Goal: Information Seeking & Learning: Check status

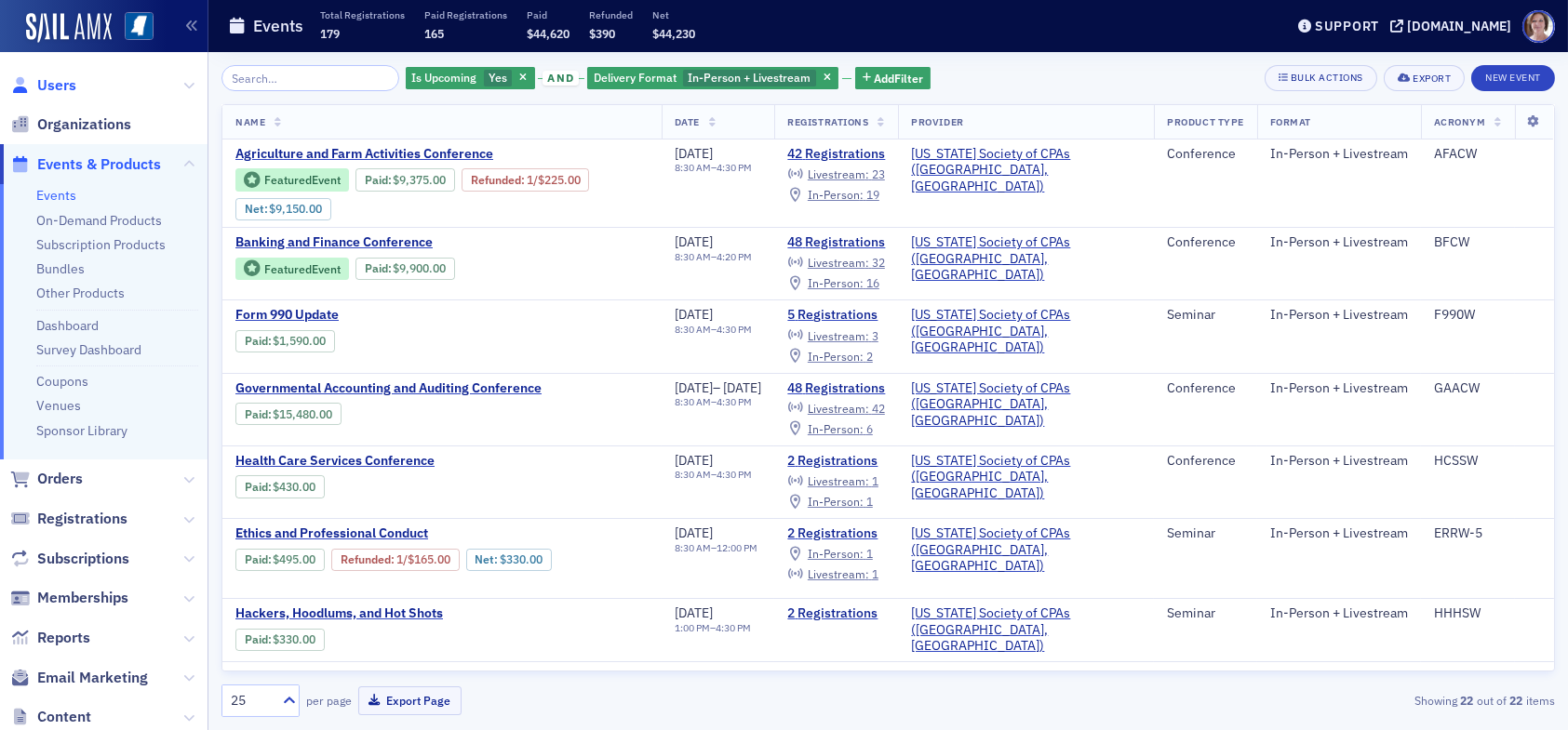
click at [66, 79] on span "Users" at bounding box center [56, 85] width 39 height 20
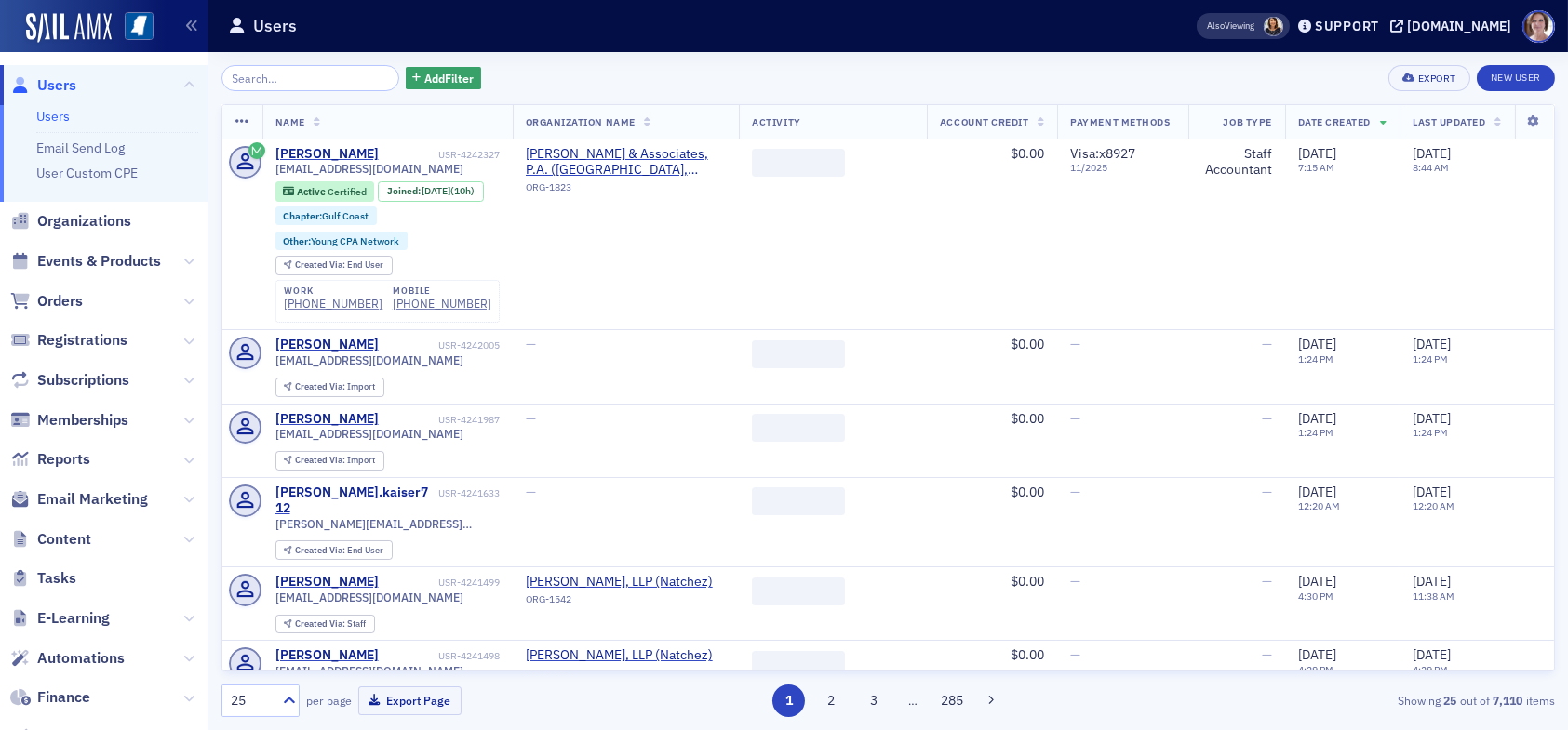
click at [309, 72] on input "search" at bounding box center [309, 78] width 177 height 26
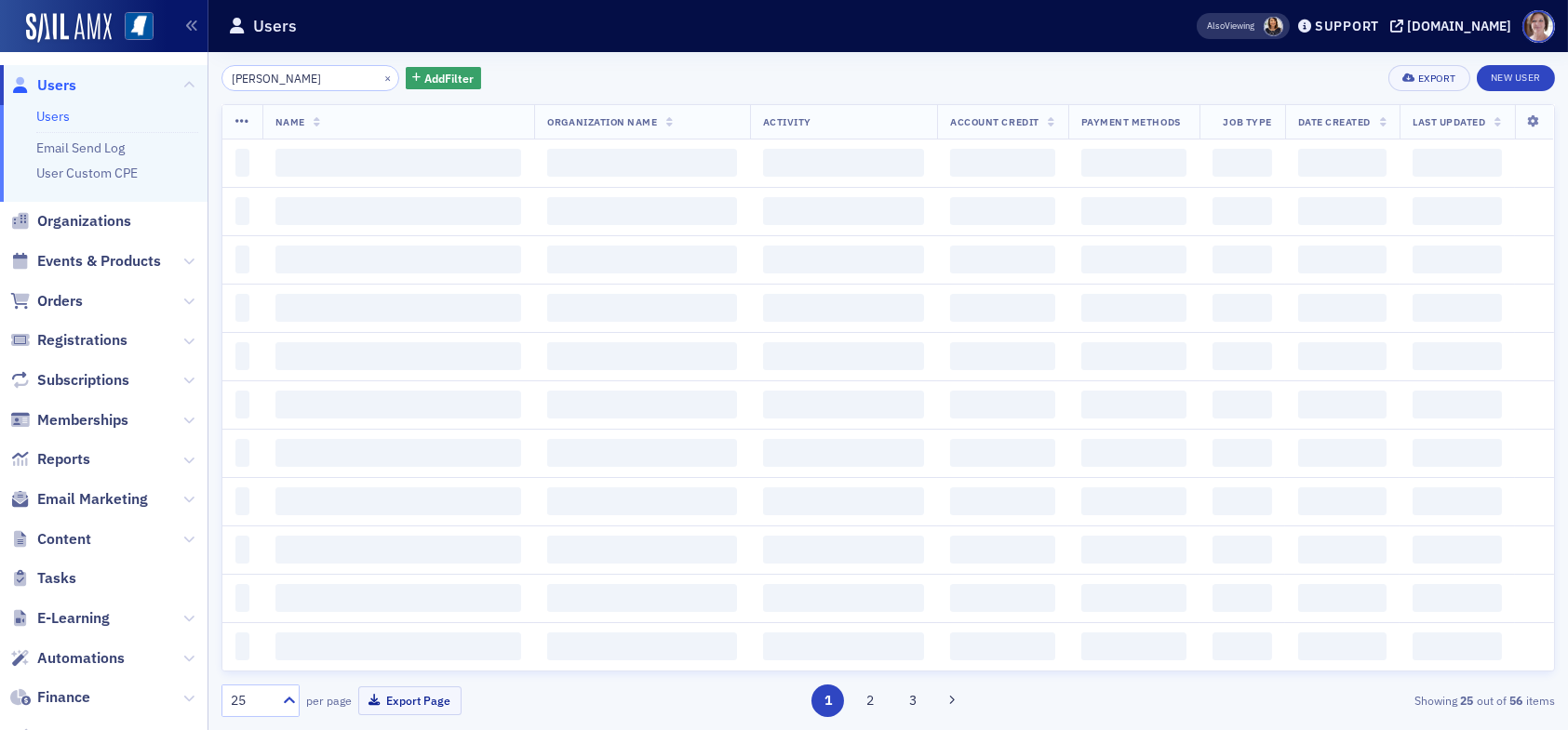
type input "daniel castile"
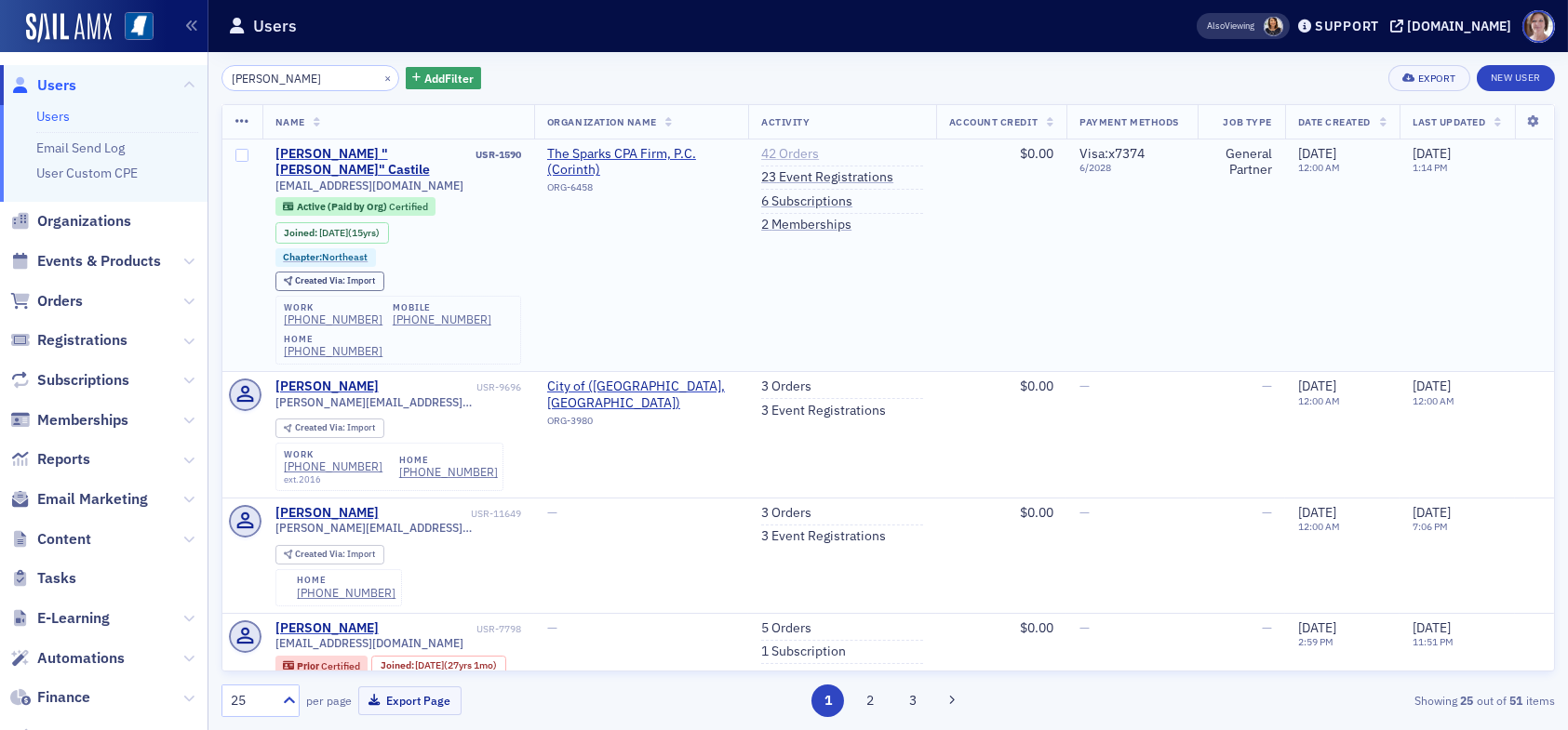
click at [783, 152] on link "42 Orders" at bounding box center [789, 154] width 57 height 16
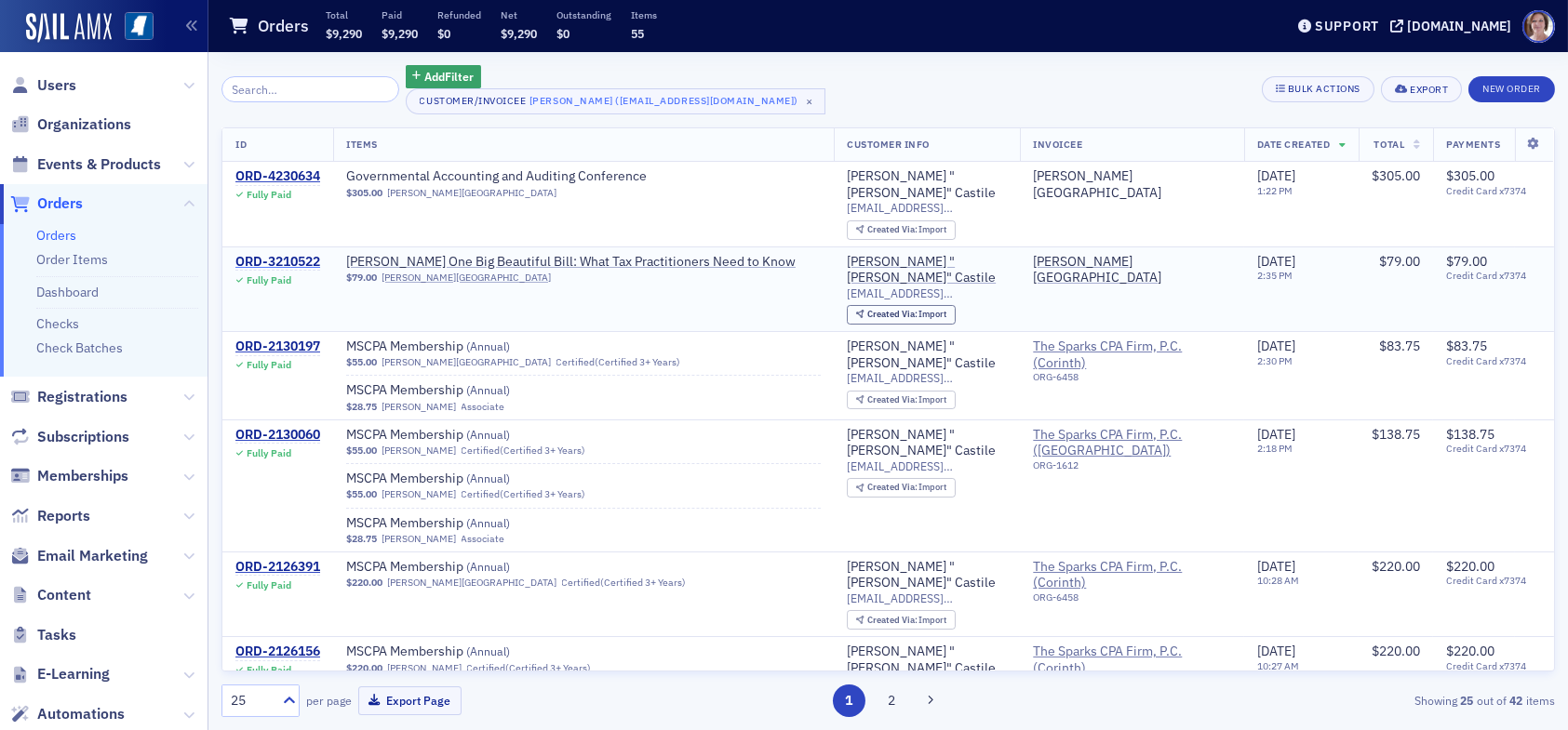
click at [289, 254] on div "ORD-3210522" at bounding box center [277, 262] width 84 height 16
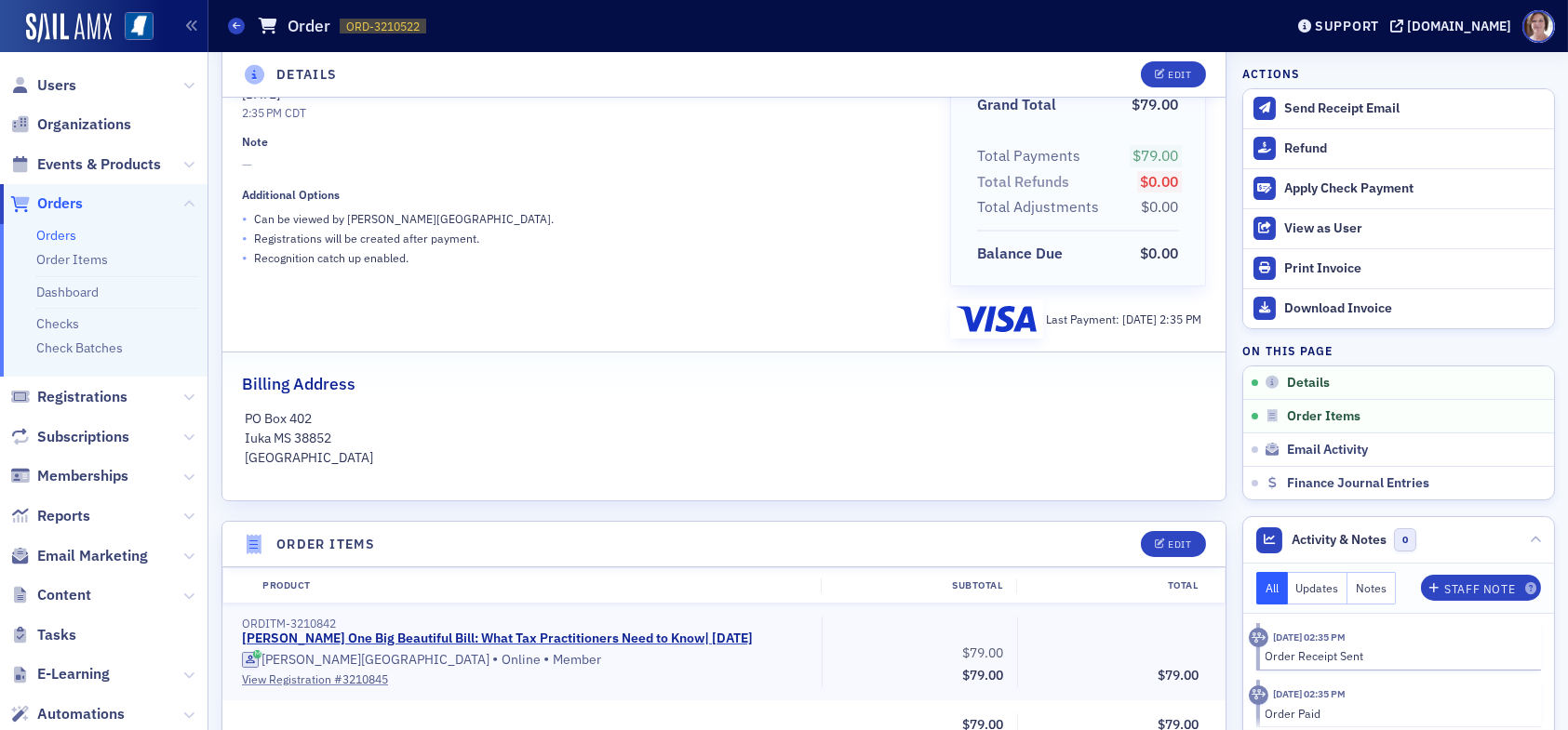
scroll to position [279, 0]
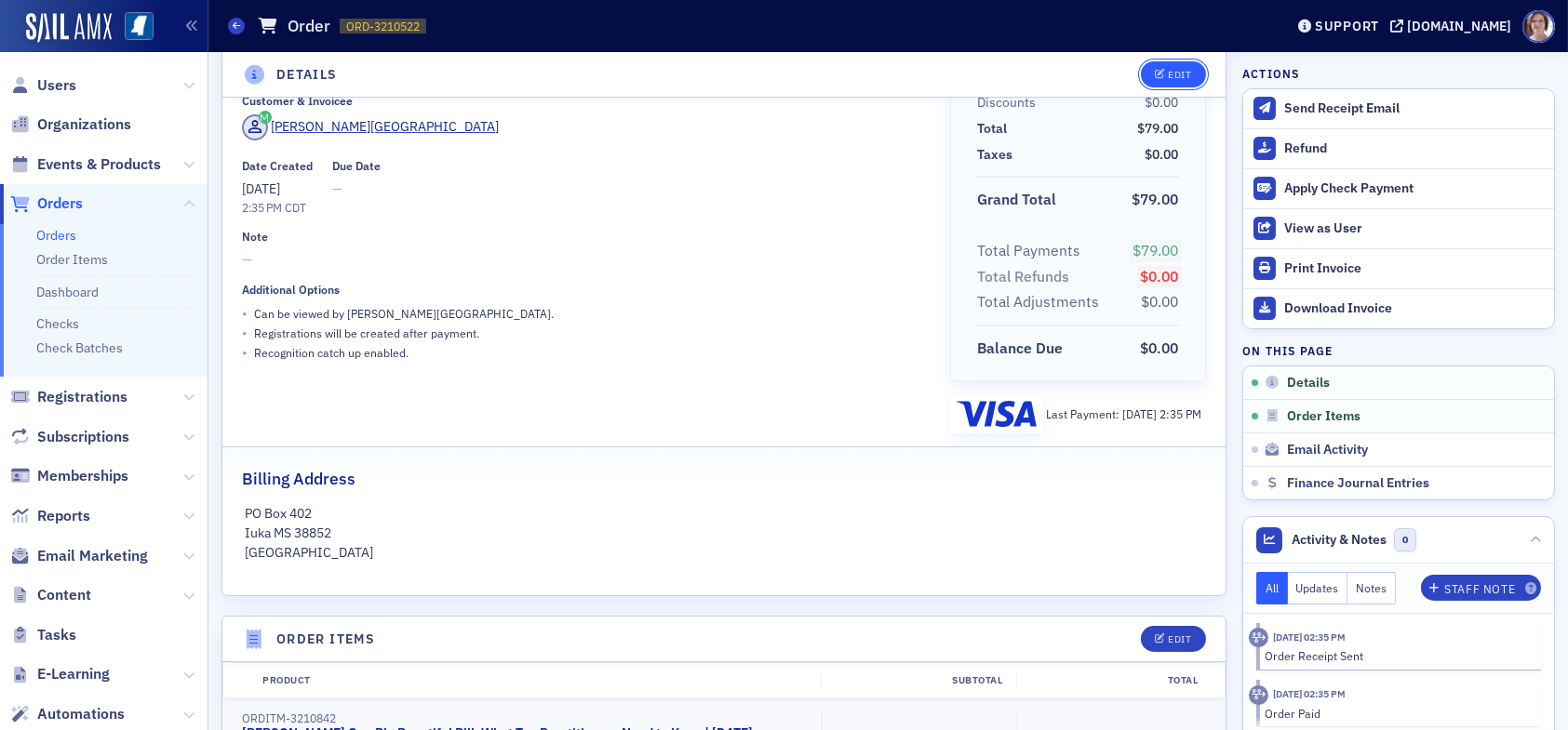
click at [1181, 74] on button "Edit" at bounding box center [1172, 74] width 64 height 26
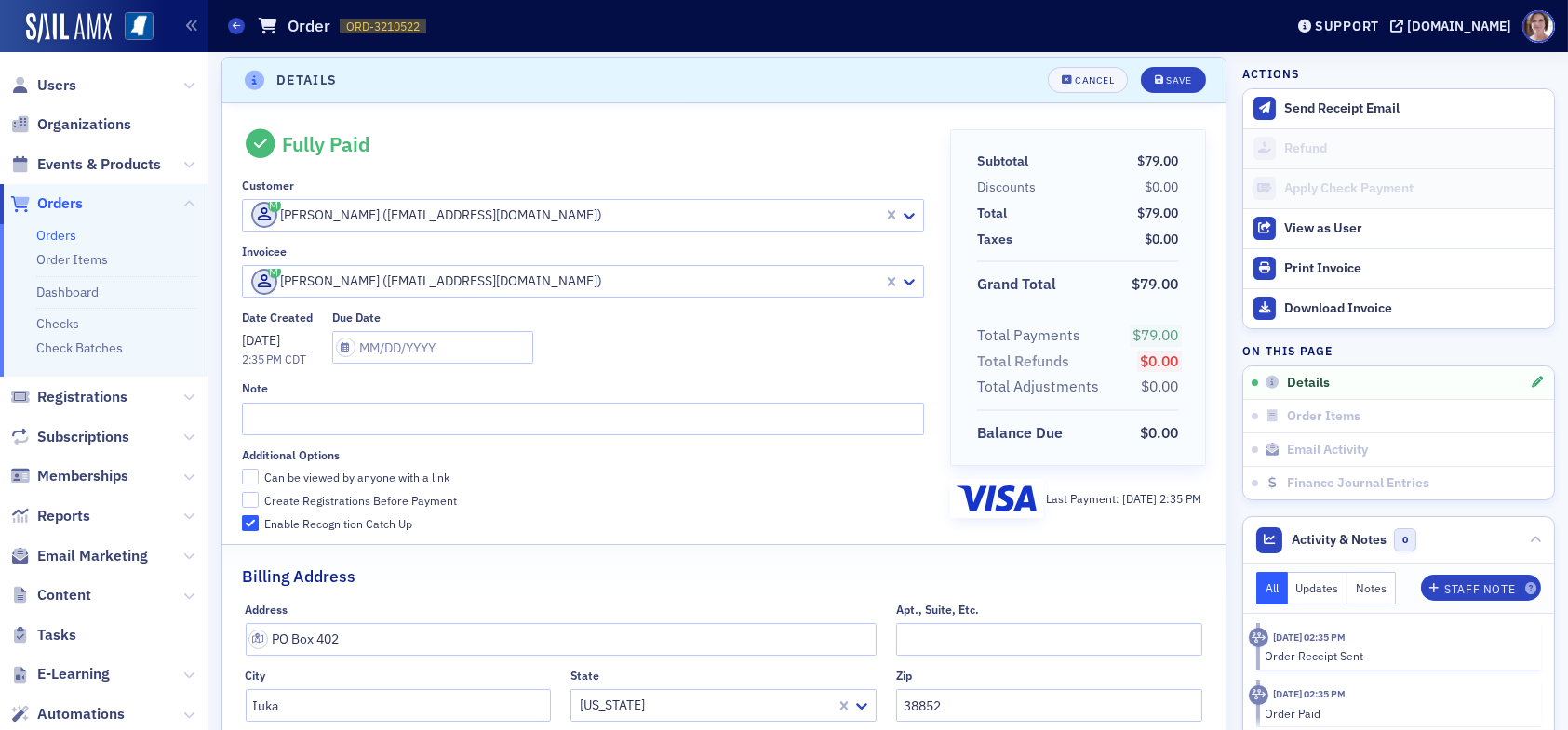
scroll to position [4, 0]
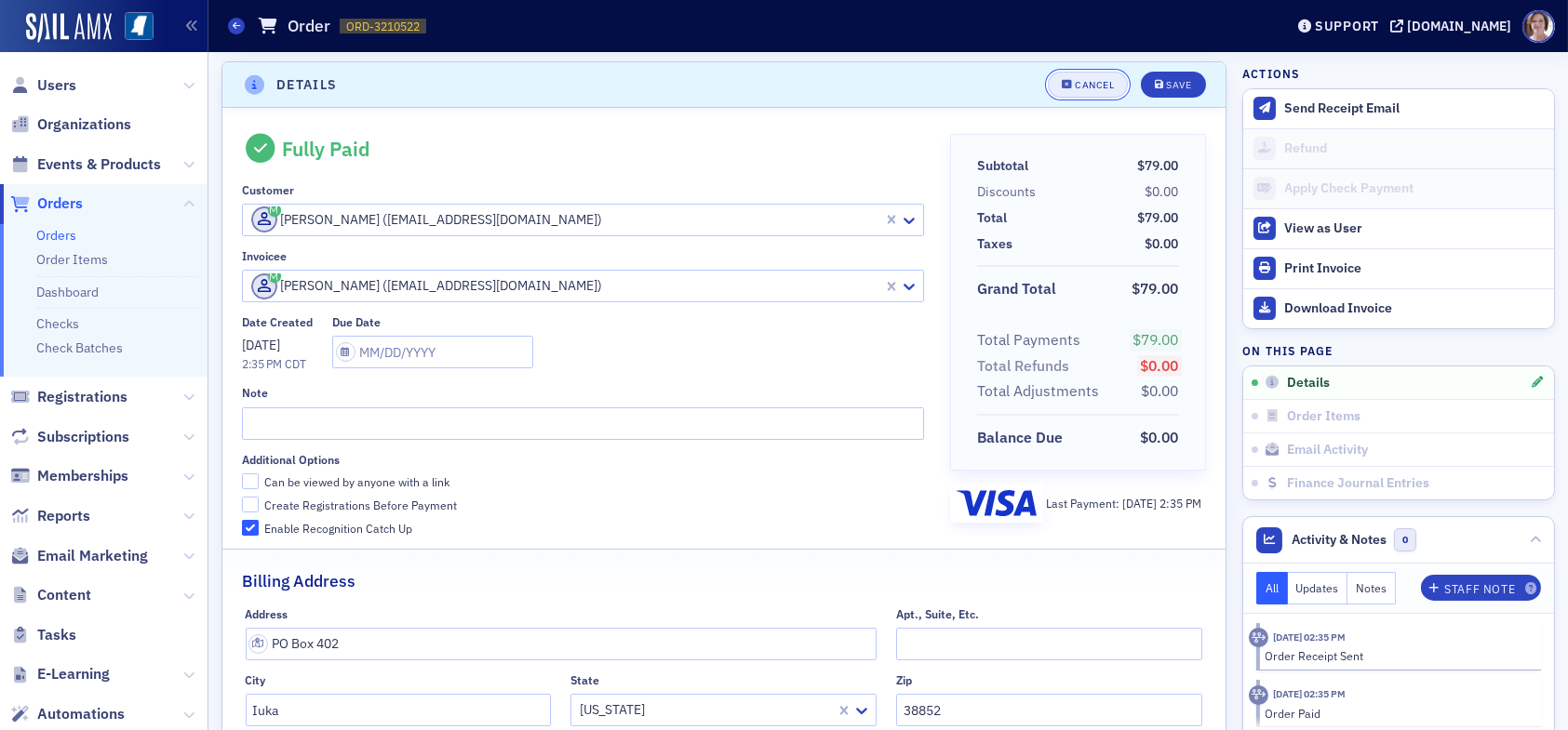
click at [1074, 86] on div "Cancel" at bounding box center [1094, 85] width 39 height 11
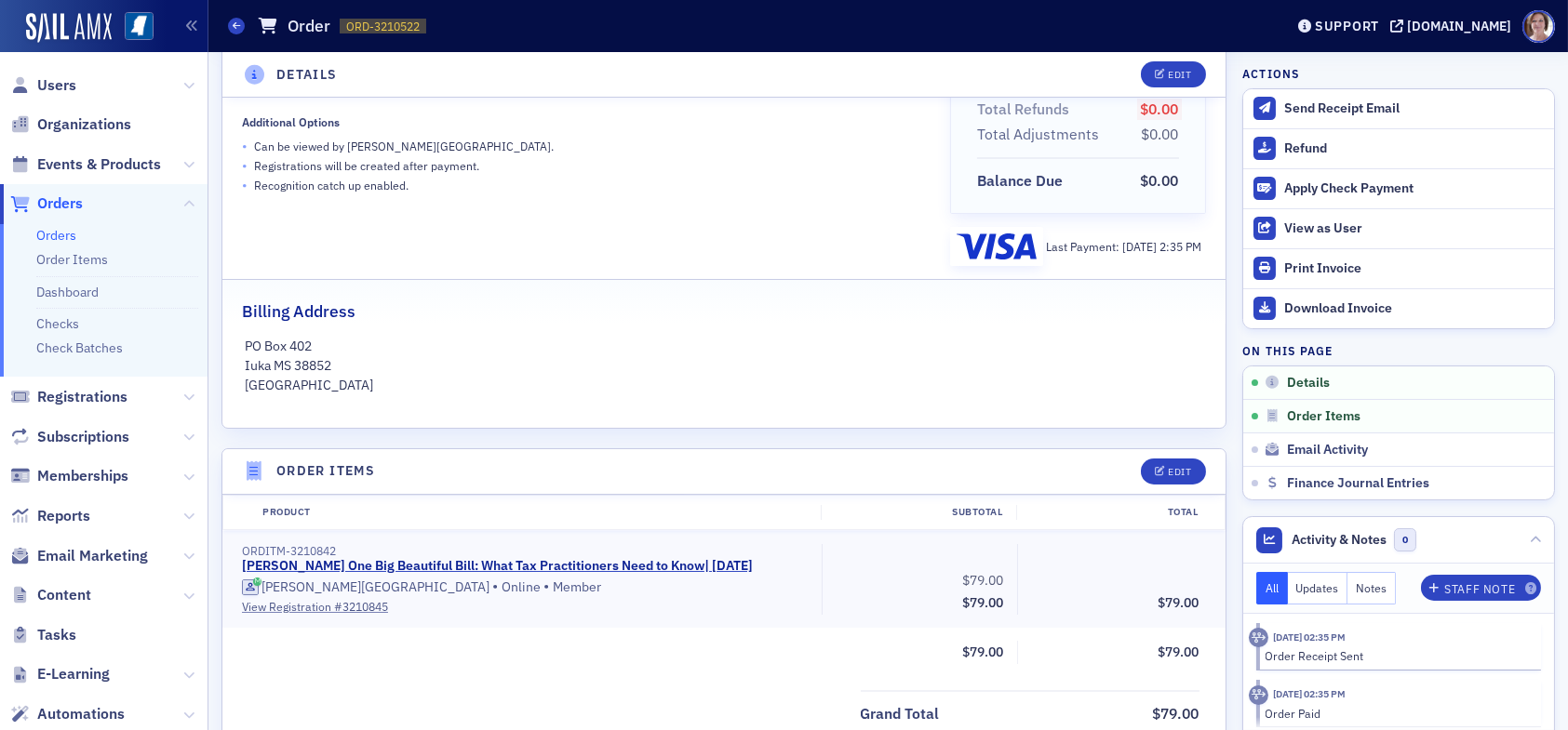
scroll to position [283, 0]
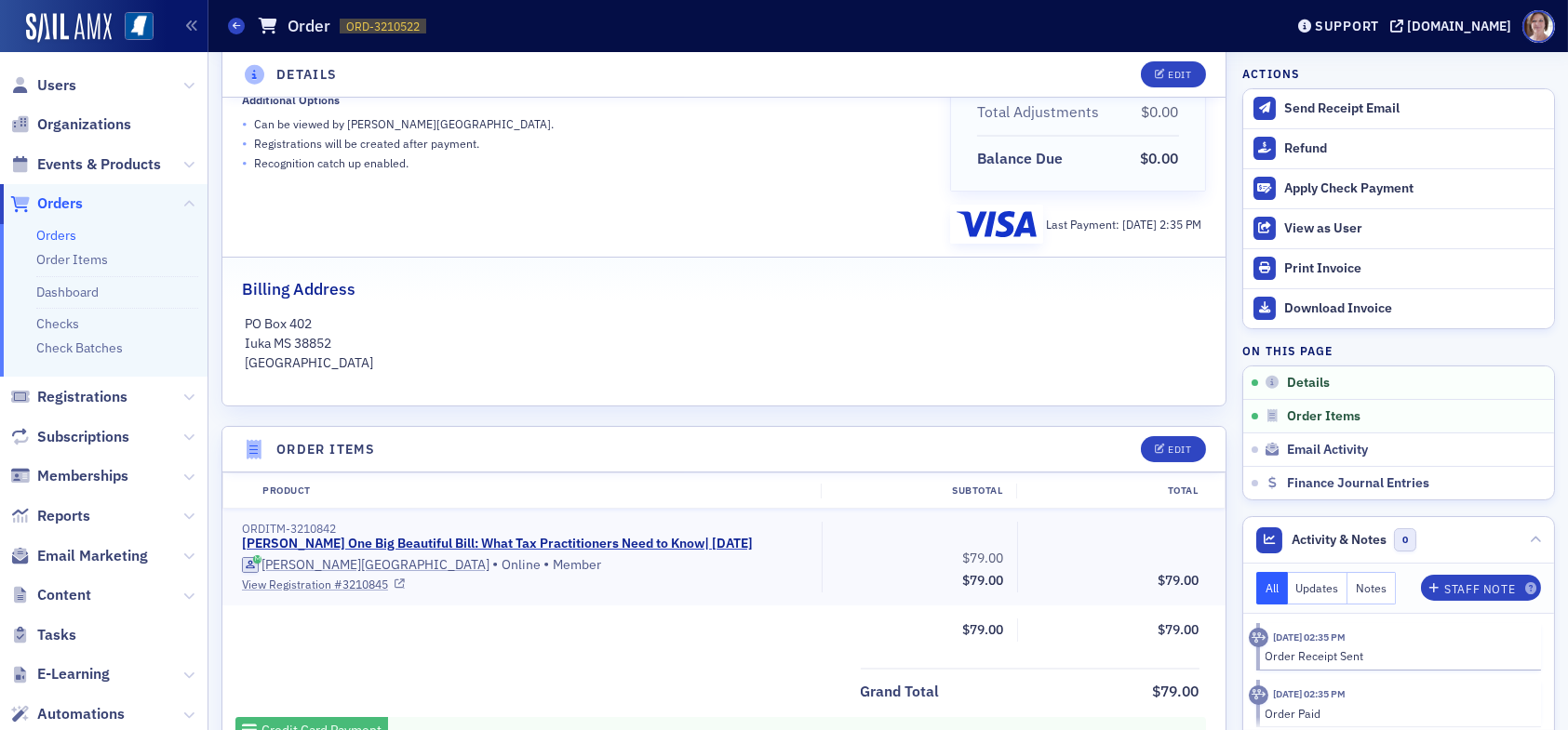
click at [337, 584] on link "View Registration # 3210845" at bounding box center [525, 584] width 566 height 16
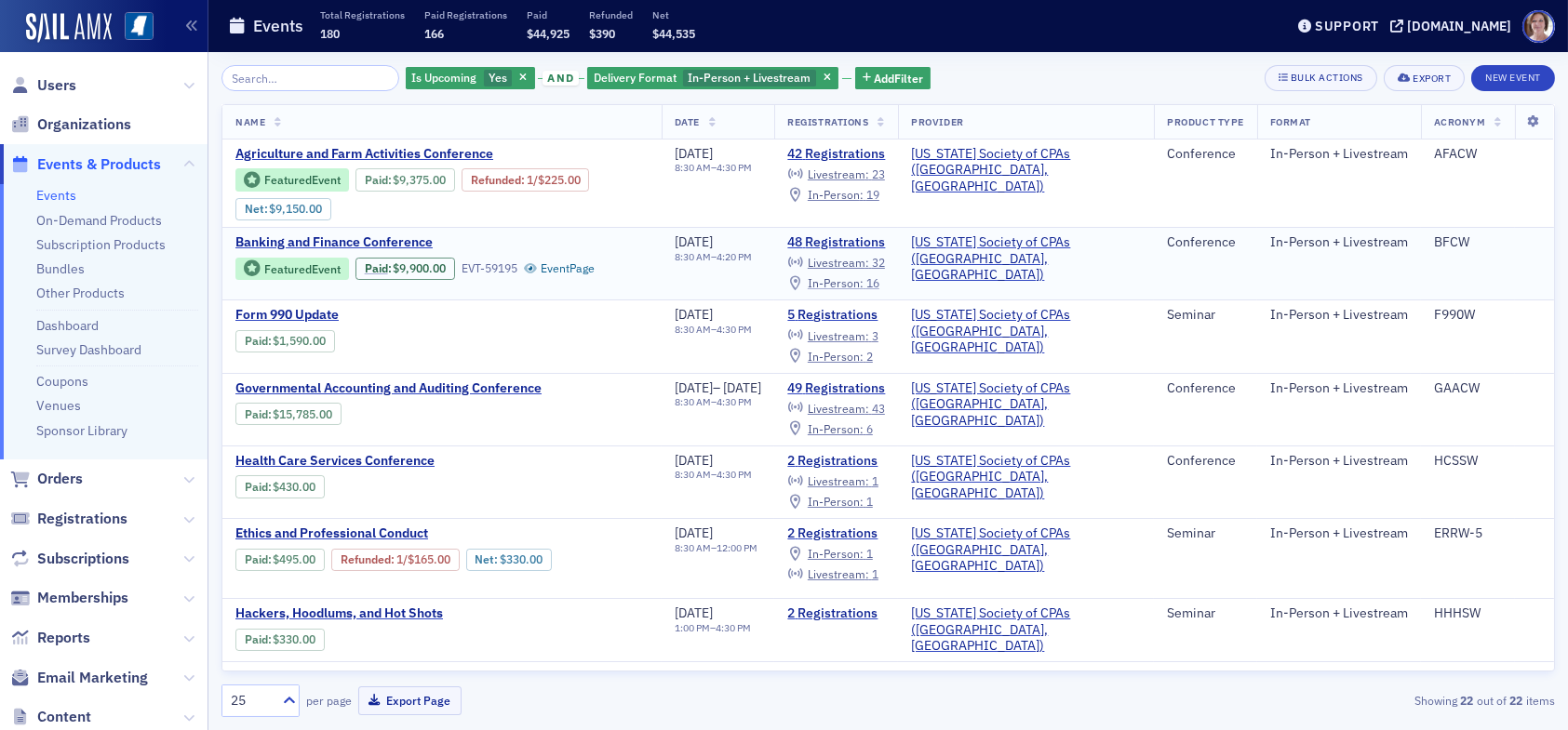
click at [863, 283] on span "In-Person :" at bounding box center [836, 282] width 56 height 15
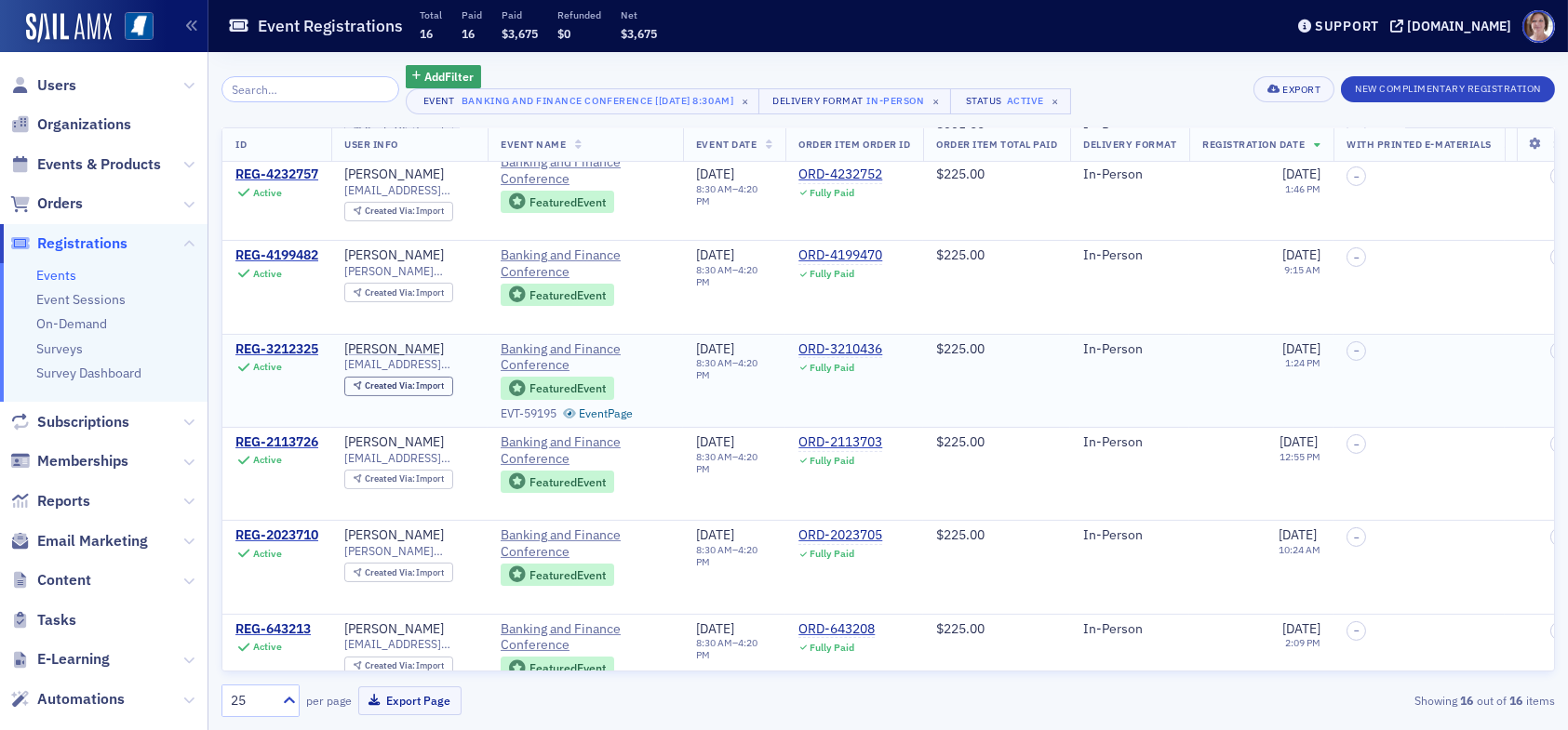
scroll to position [994, 0]
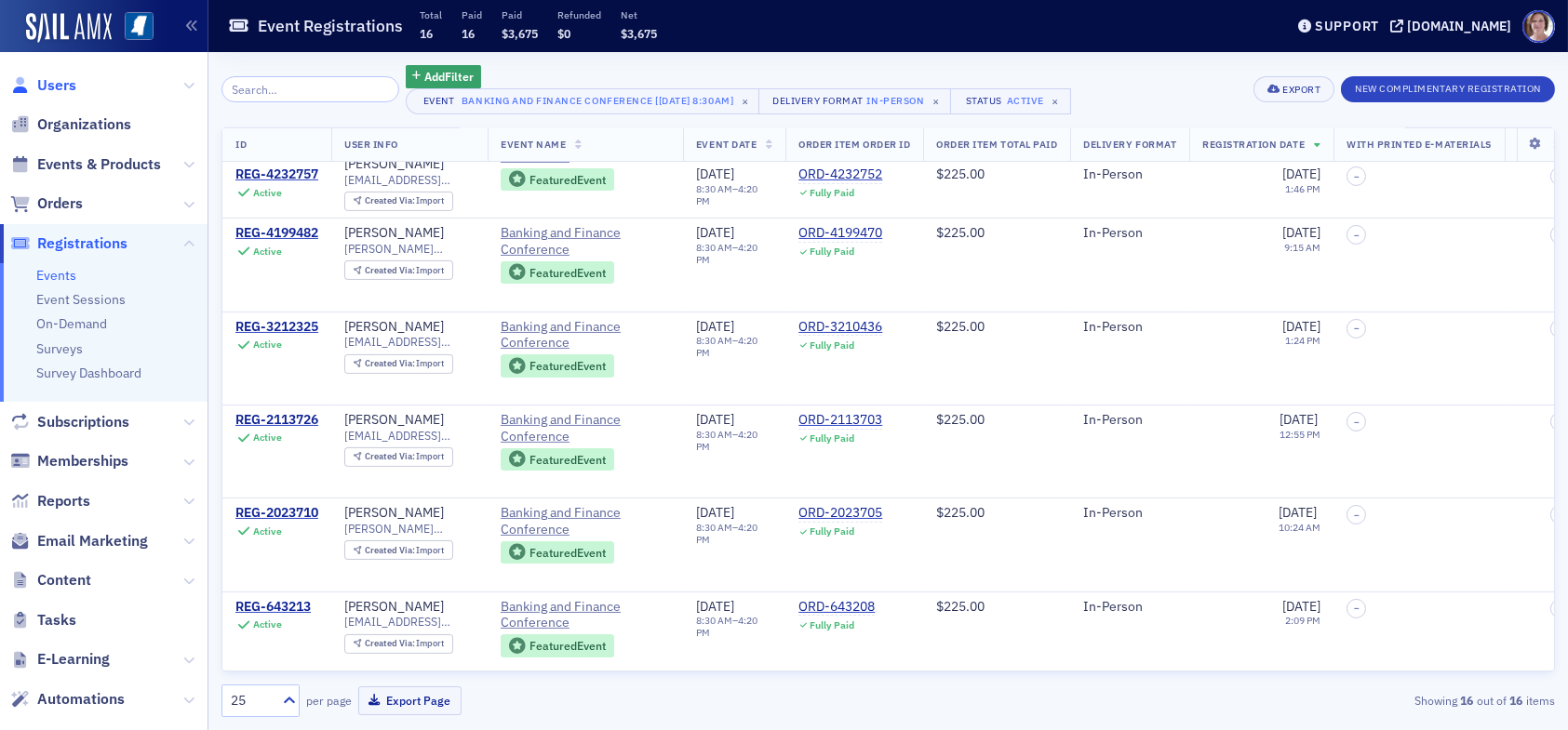
click at [57, 82] on span "Users" at bounding box center [56, 85] width 39 height 20
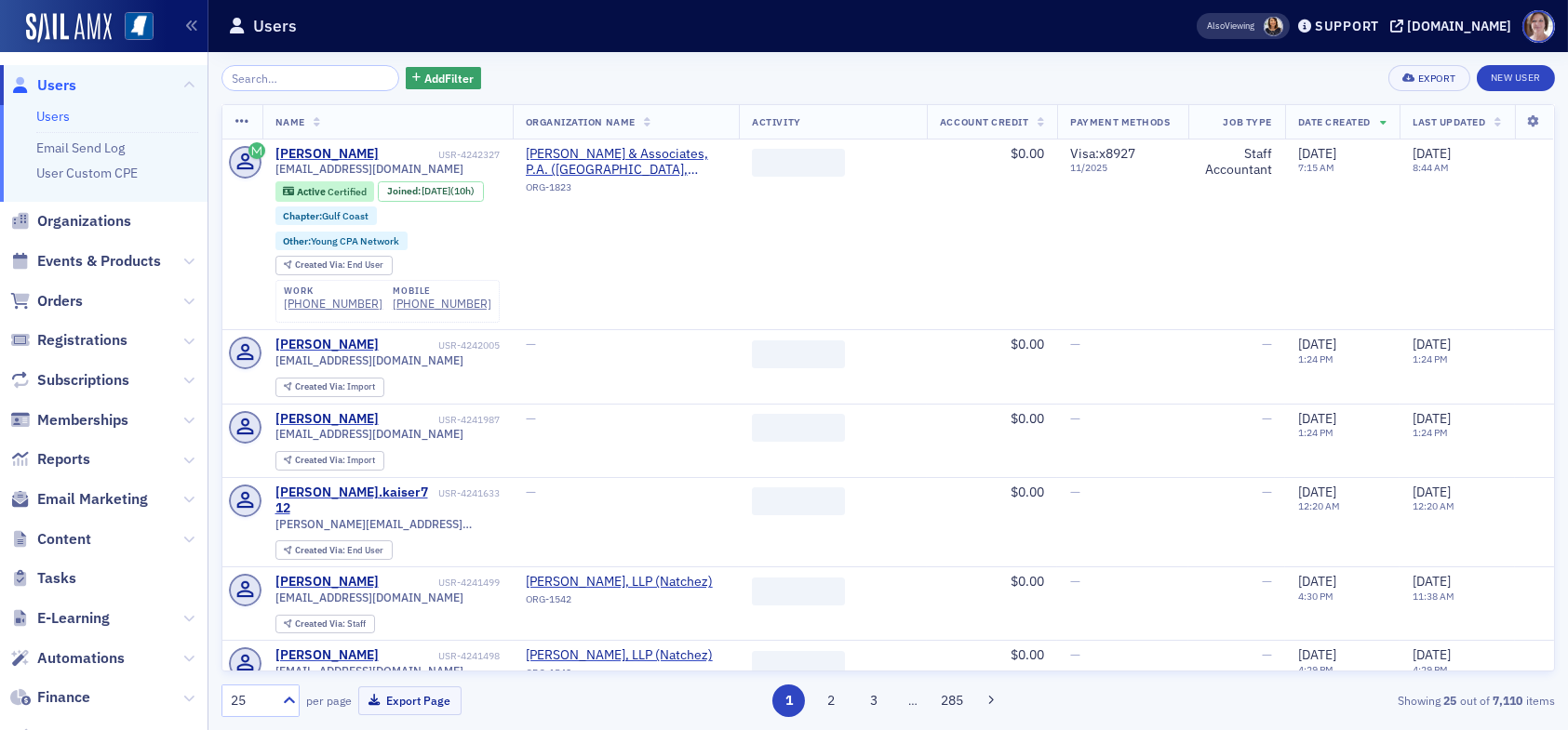
click at [293, 80] on input "search" at bounding box center [309, 78] width 177 height 26
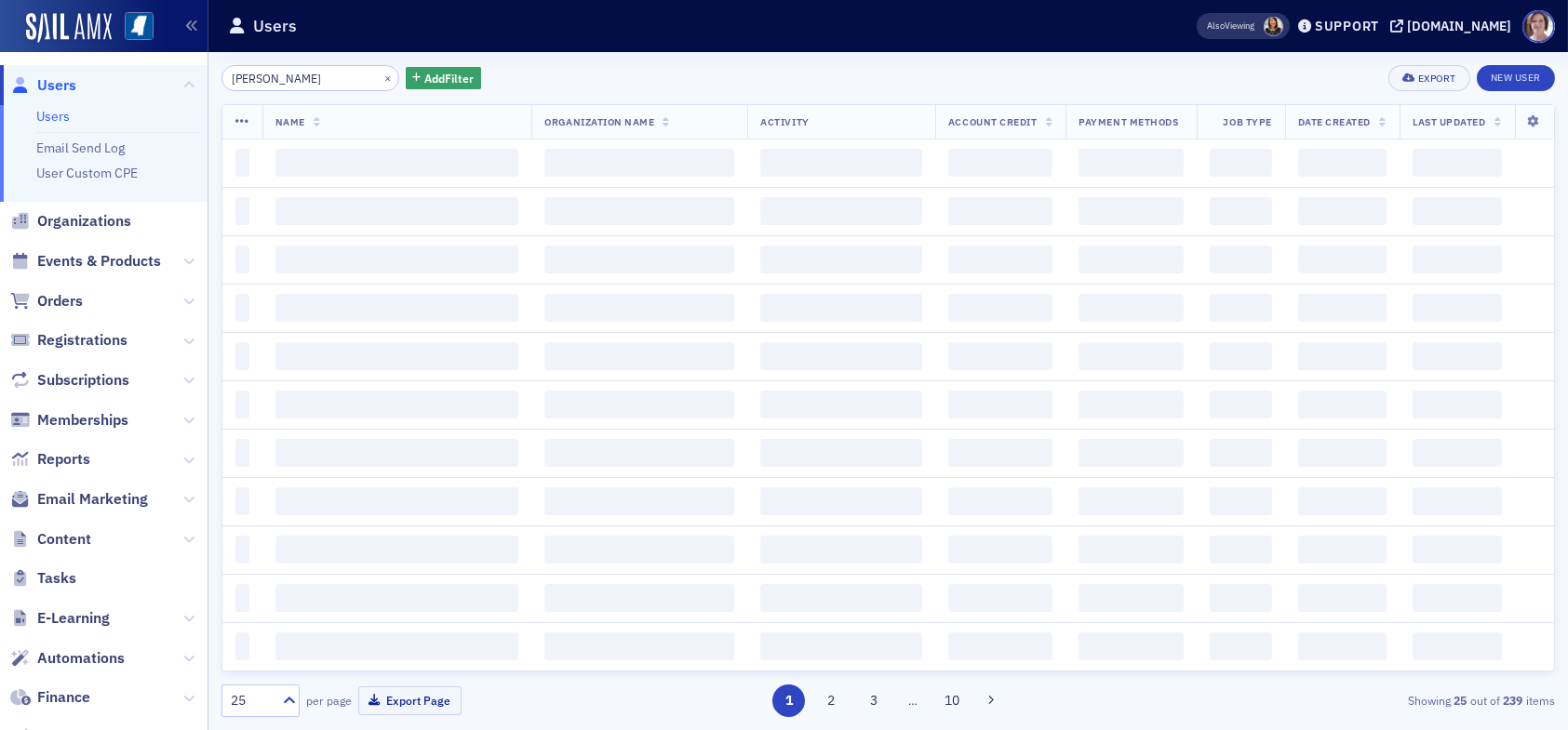
type input "bradley floore"
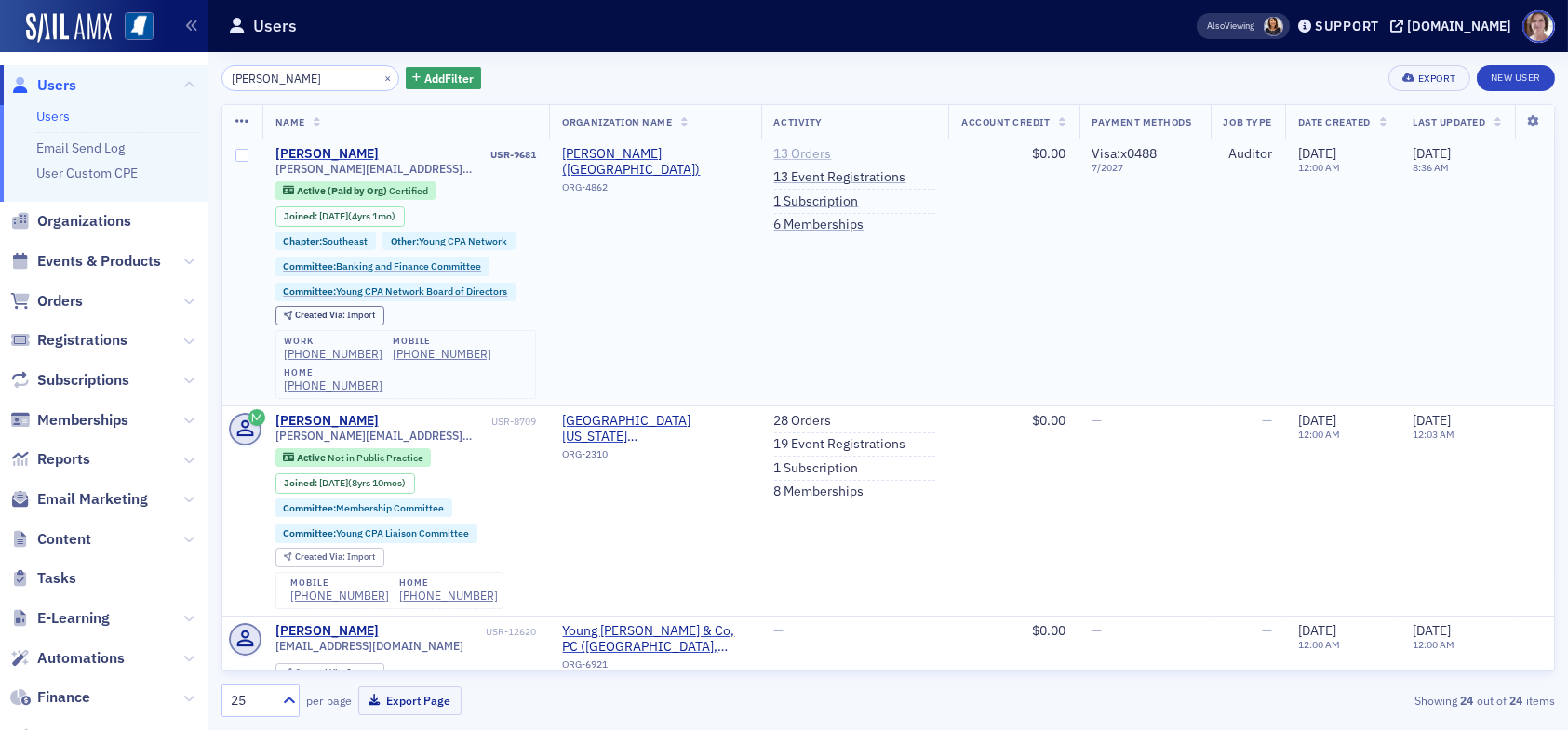
click at [787, 150] on link "13 Orders" at bounding box center [802, 154] width 57 height 16
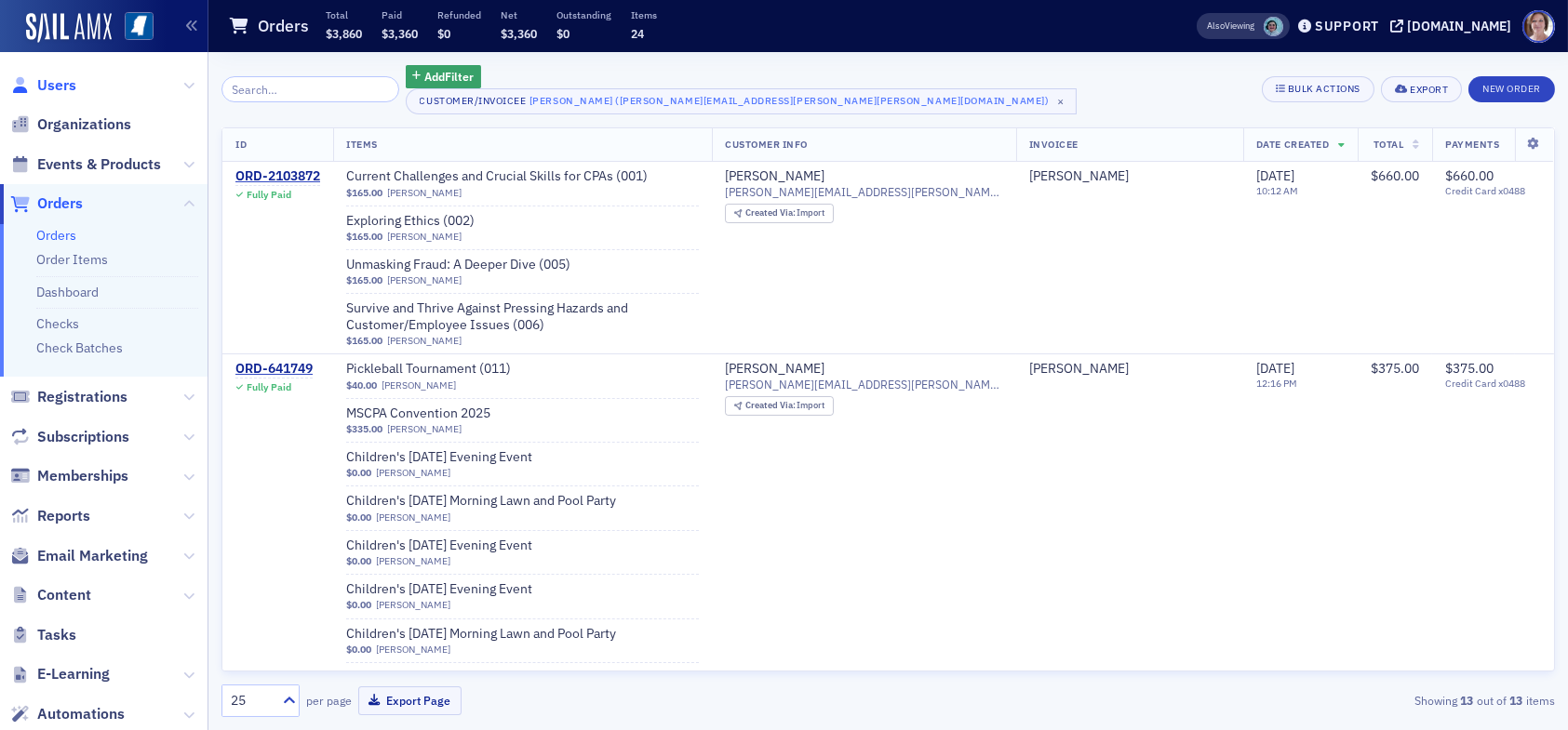
click at [64, 82] on span "Users" at bounding box center [56, 85] width 39 height 20
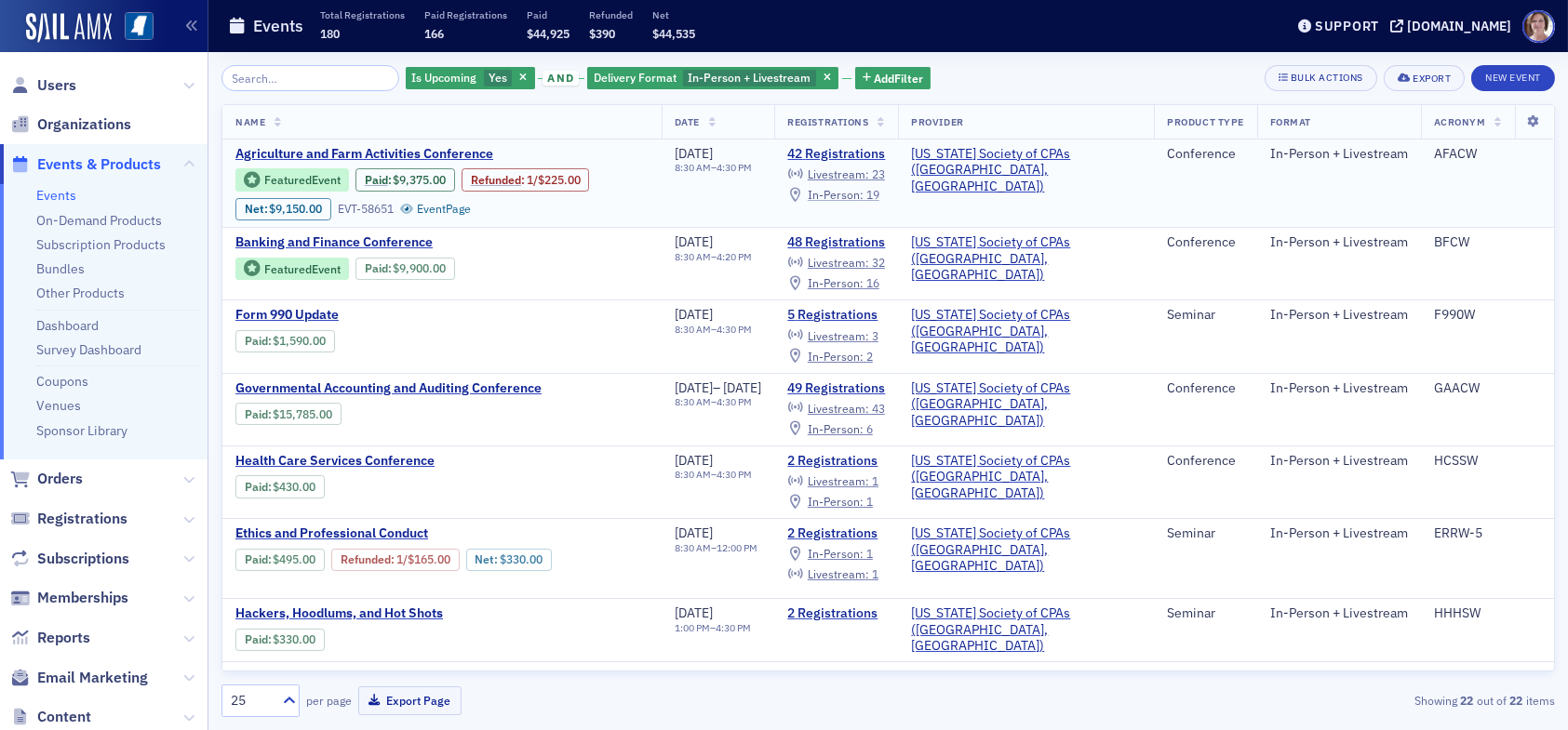
click at [863, 191] on span "In-Person :" at bounding box center [836, 194] width 56 height 15
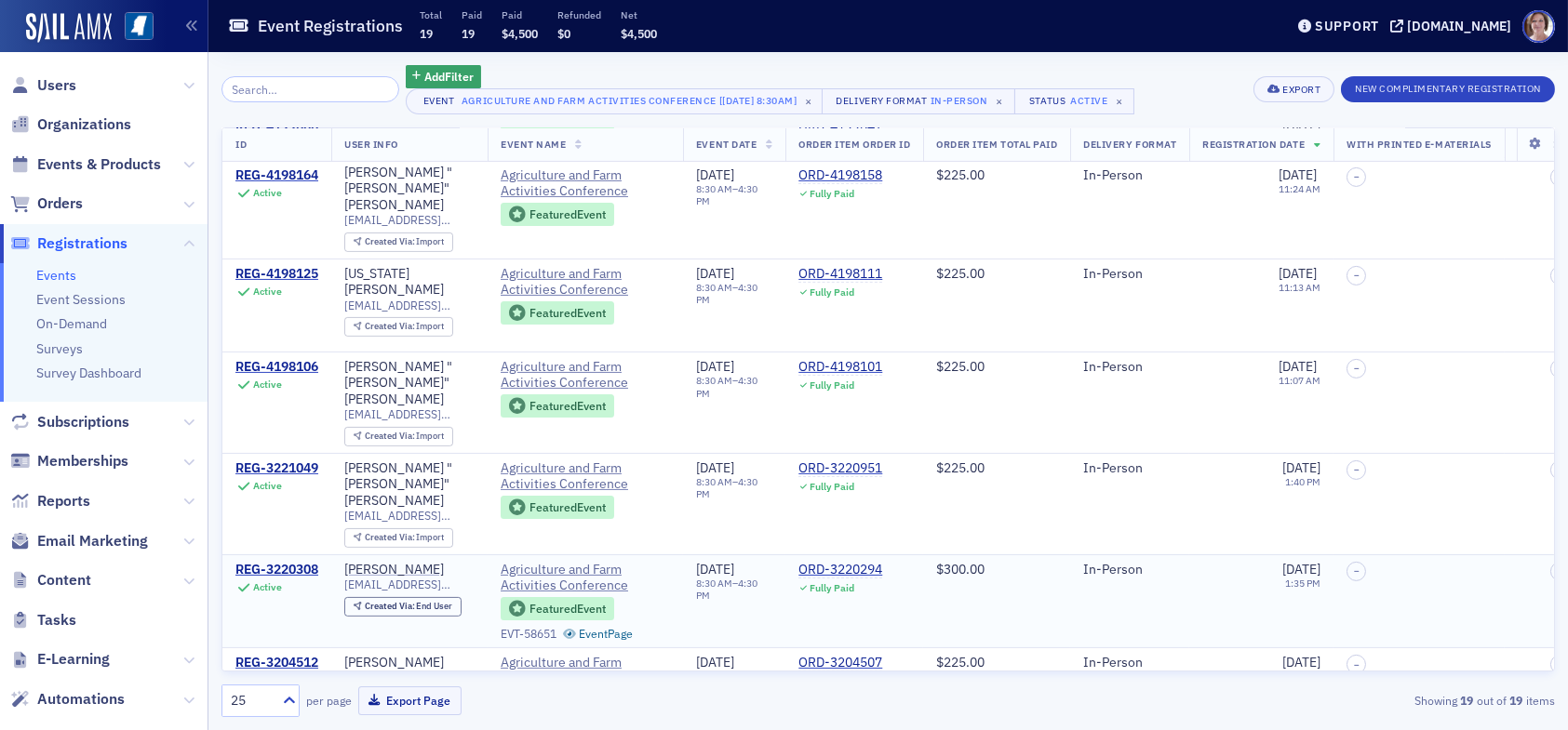
scroll to position [1273, 0]
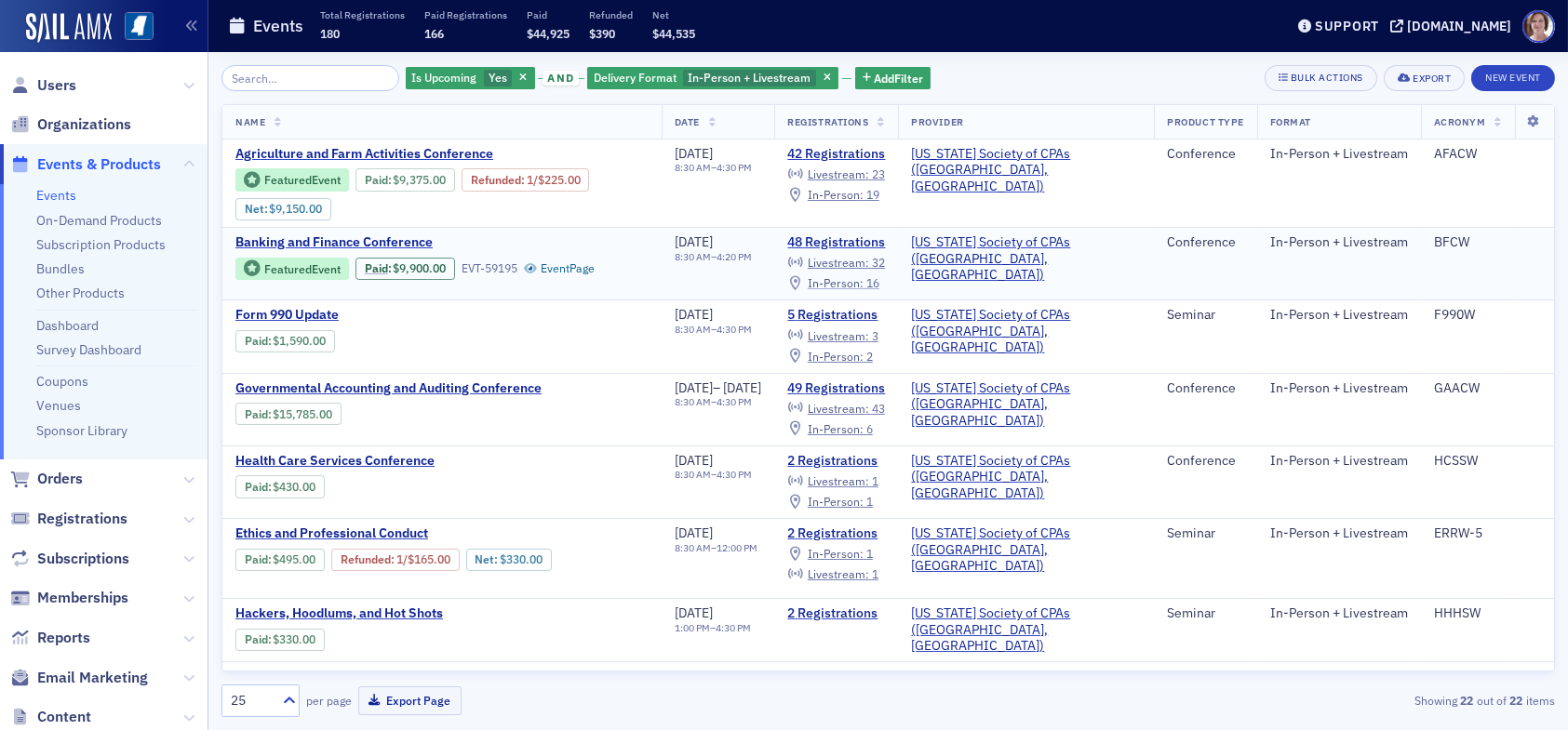
click at [863, 286] on span "In-Person :" at bounding box center [836, 282] width 56 height 15
